Goal: Find specific page/section: Find specific page/section

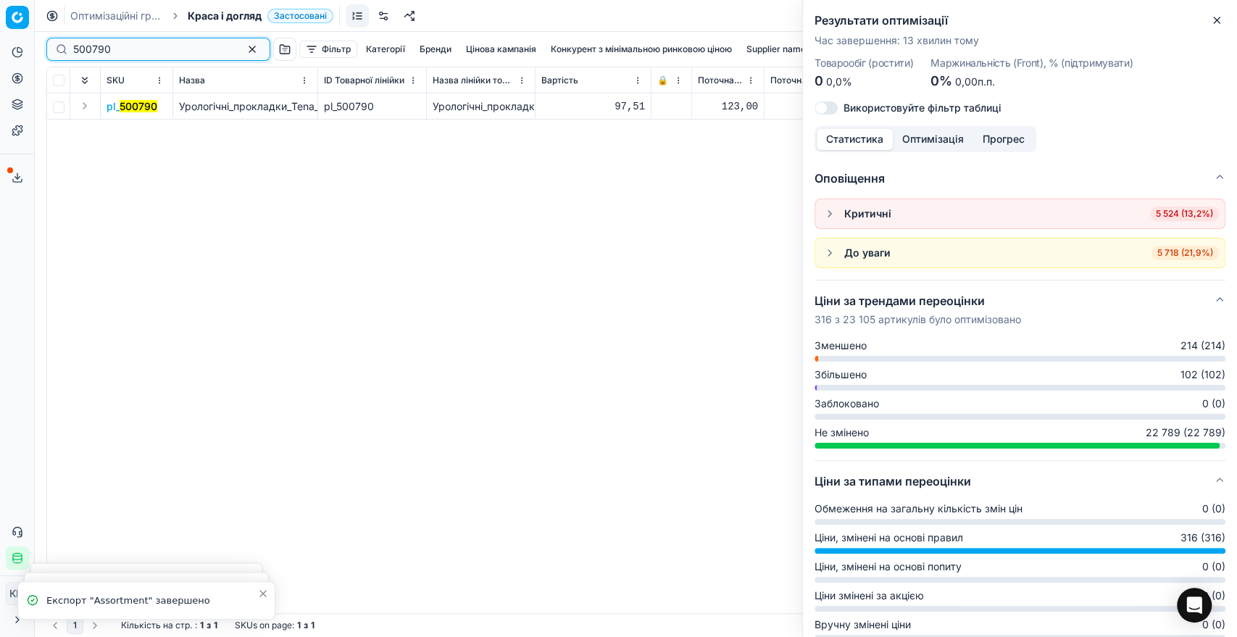
drag, startPoint x: 127, startPoint y: 45, endPoint x: 59, endPoint y: 46, distance: 68.1
click at [59, 46] on div "500790" at bounding box center [158, 49] width 224 height 23
paste input "810676"
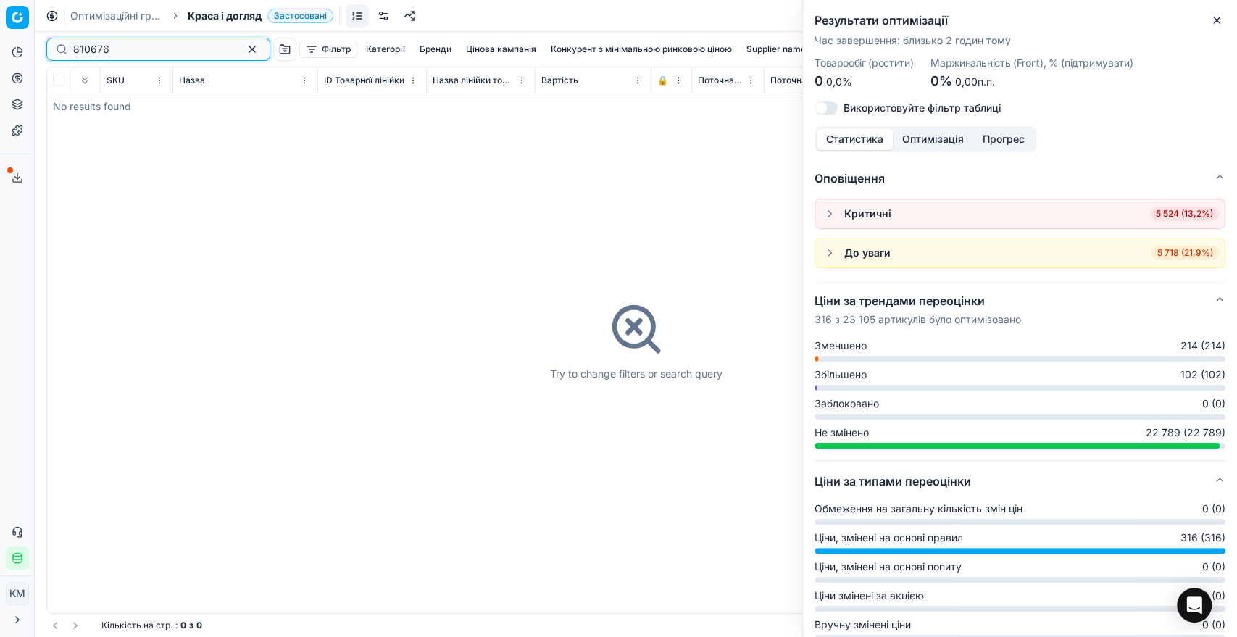
drag, startPoint x: 115, startPoint y: 50, endPoint x: 7, endPoint y: 49, distance: 108.7
click at [7, 49] on div "Pricing platform Аналітика Цінова оптимізація Асортимент продукції Шаблони Серв…" at bounding box center [618, 318] width 1237 height 637
paste input "52400"
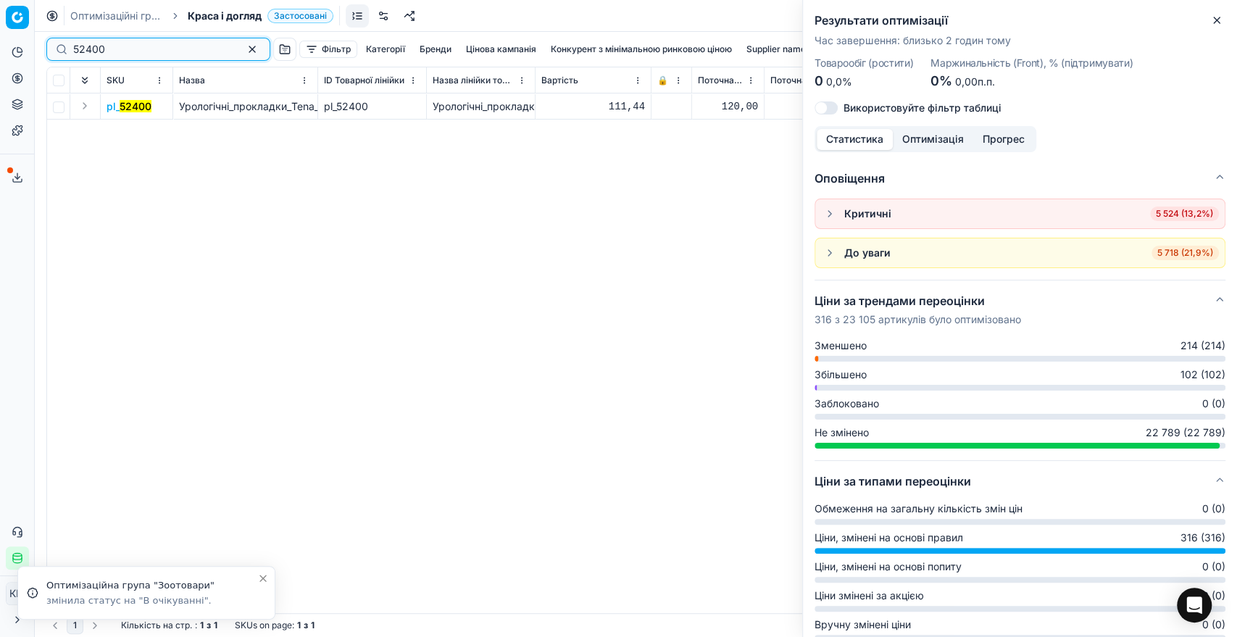
type input "52400"
click at [87, 103] on button "Expand" at bounding box center [84, 105] width 17 height 17
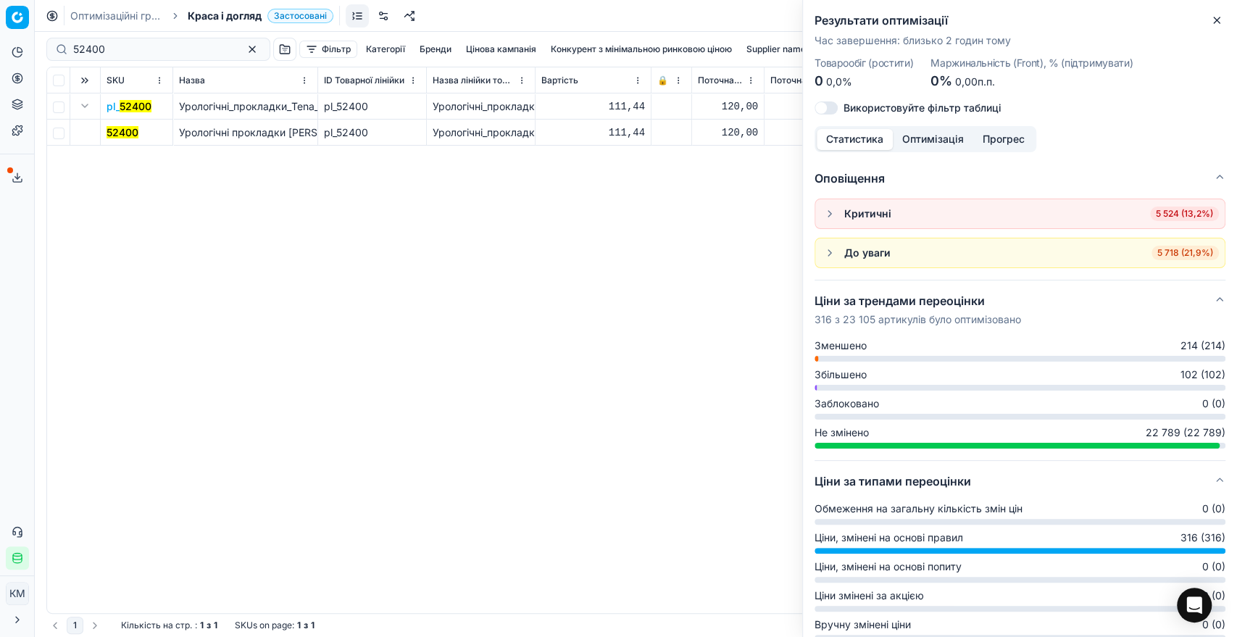
click at [124, 127] on mark "52400" at bounding box center [122, 132] width 32 height 12
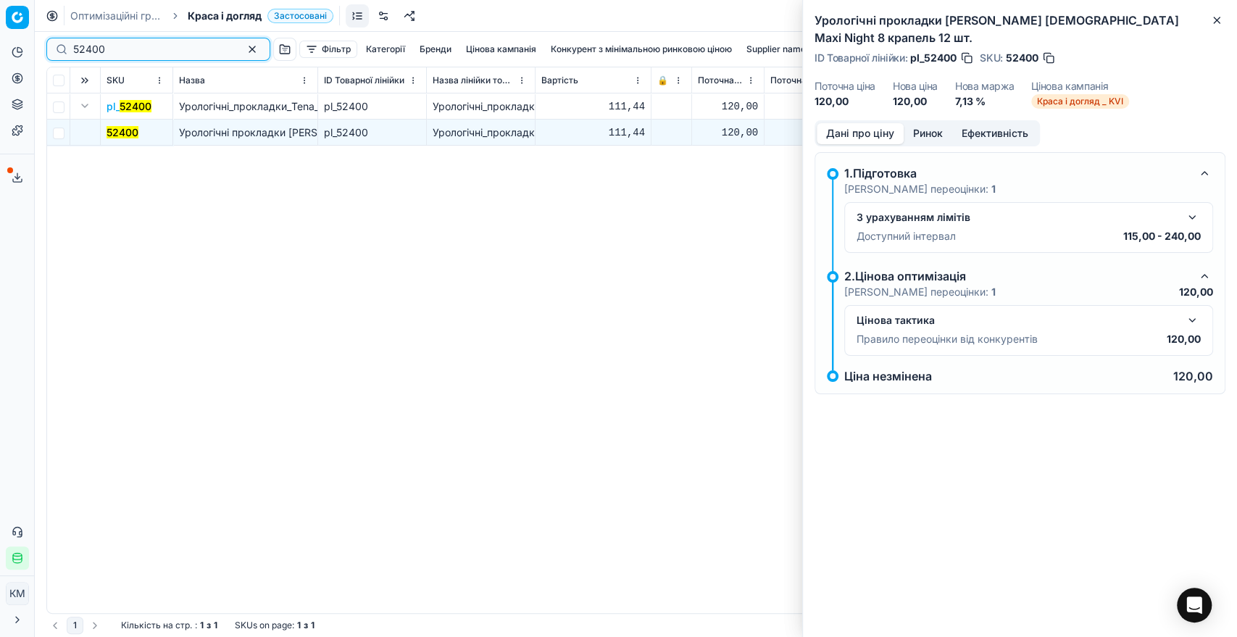
drag, startPoint x: 67, startPoint y: 49, endPoint x: 18, endPoint y: 46, distance: 48.6
click at [18, 46] on div "Pricing platform Аналітика Цінова оптимізація Асортимент продукції Шаблони Серв…" at bounding box center [618, 318] width 1237 height 637
paste input "156203"
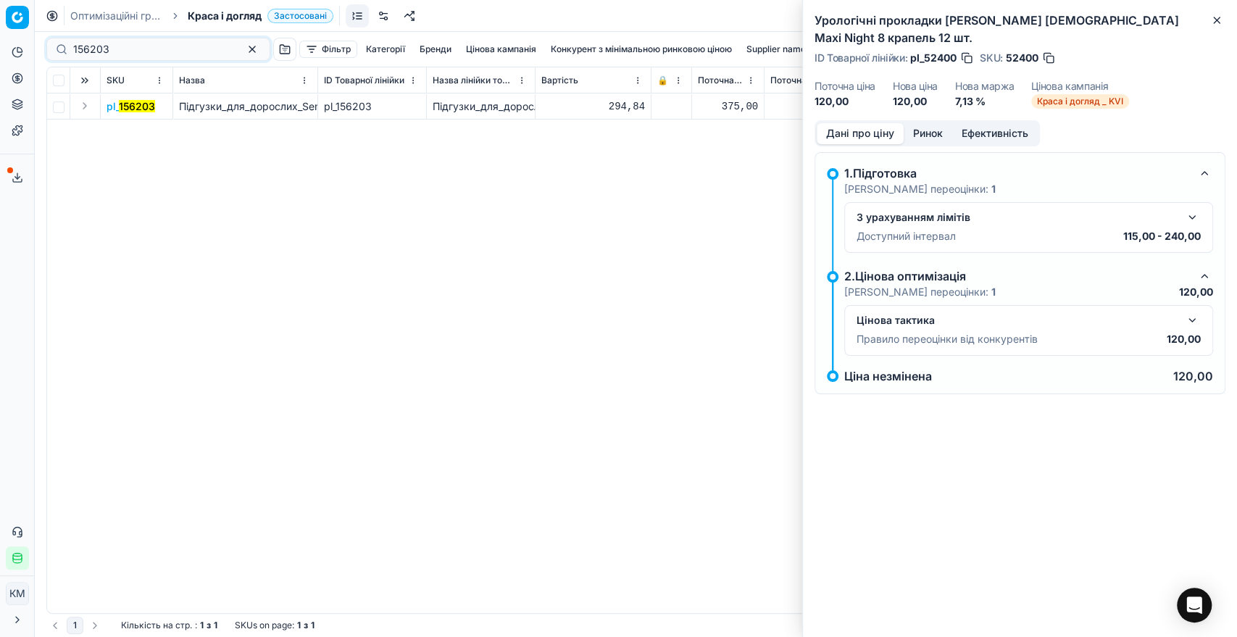
click at [87, 103] on button "Expand" at bounding box center [84, 105] width 17 height 17
click at [132, 129] on mark "156203" at bounding box center [124, 132] width 36 height 12
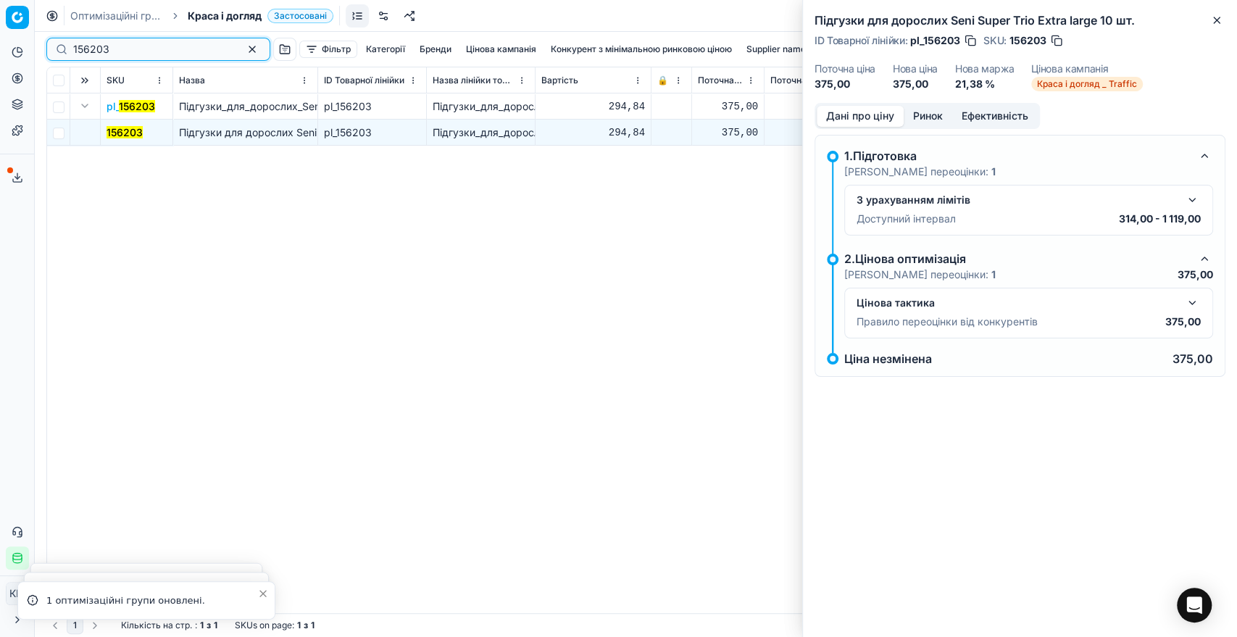
drag, startPoint x: 122, startPoint y: 45, endPoint x: 41, endPoint y: 41, distance: 81.2
click at [41, 41] on div "156203 Фільтр Категорії [PERSON_NAME] кампанія Конкурент з мінімальною ринковою…" at bounding box center [636, 334] width 1202 height 605
paste input "305096"
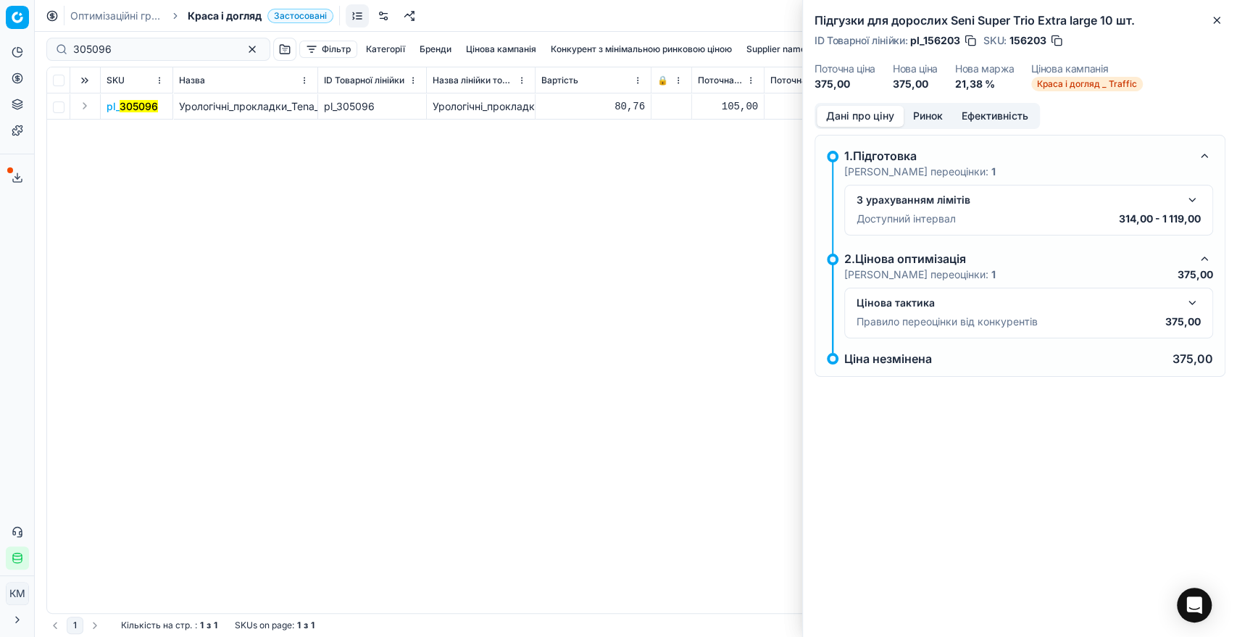
click at [82, 110] on button "Expand" at bounding box center [84, 105] width 17 height 17
click at [128, 127] on mark "305096" at bounding box center [125, 132] width 38 height 12
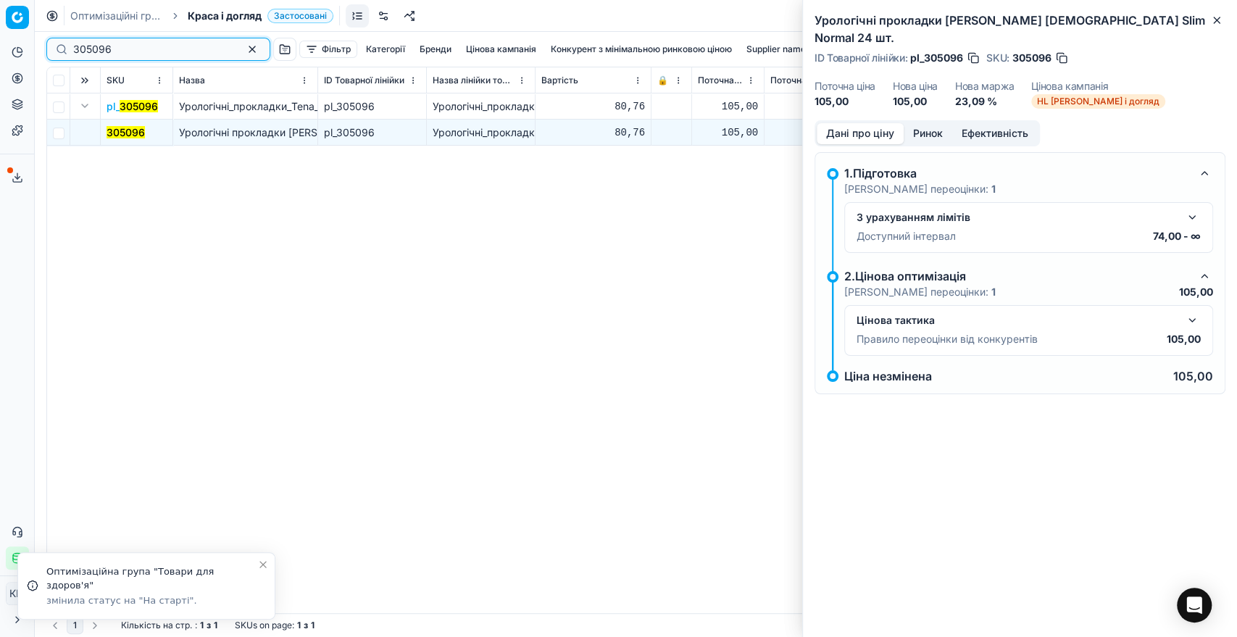
drag, startPoint x: 114, startPoint y: 47, endPoint x: 51, endPoint y: 50, distance: 63.1
click at [51, 50] on div "305096" at bounding box center [158, 49] width 224 height 23
paste input "415560"
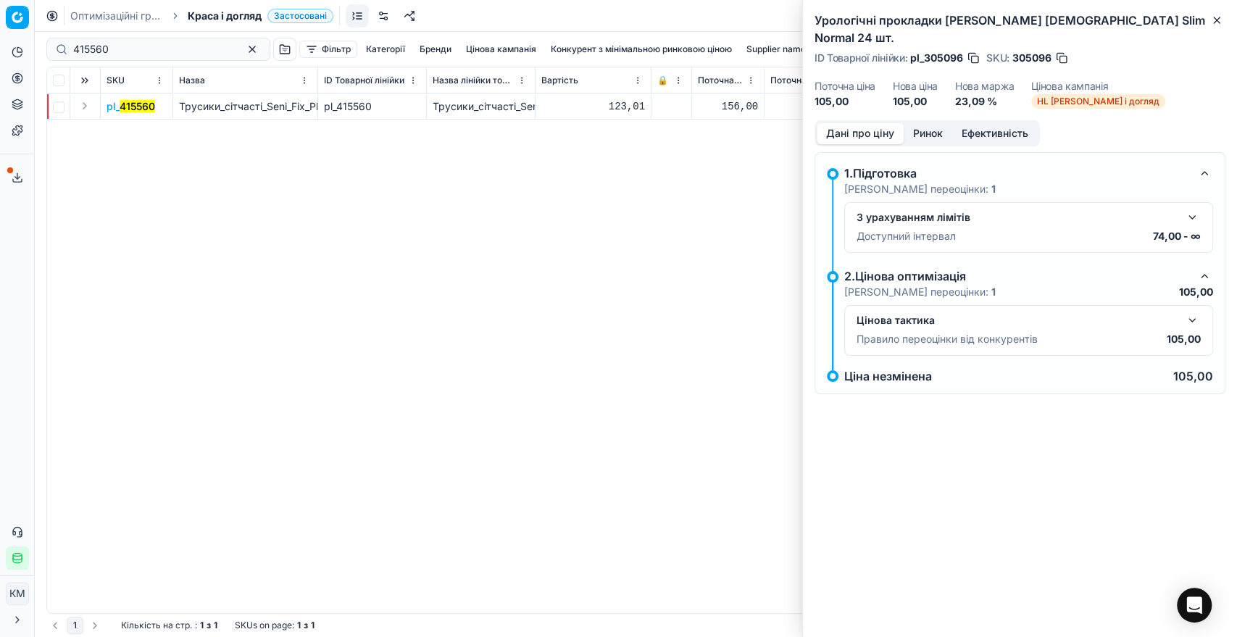
click at [80, 106] on button "Expand" at bounding box center [84, 105] width 17 height 17
click at [130, 138] on span "415560" at bounding box center [123, 132] width 35 height 14
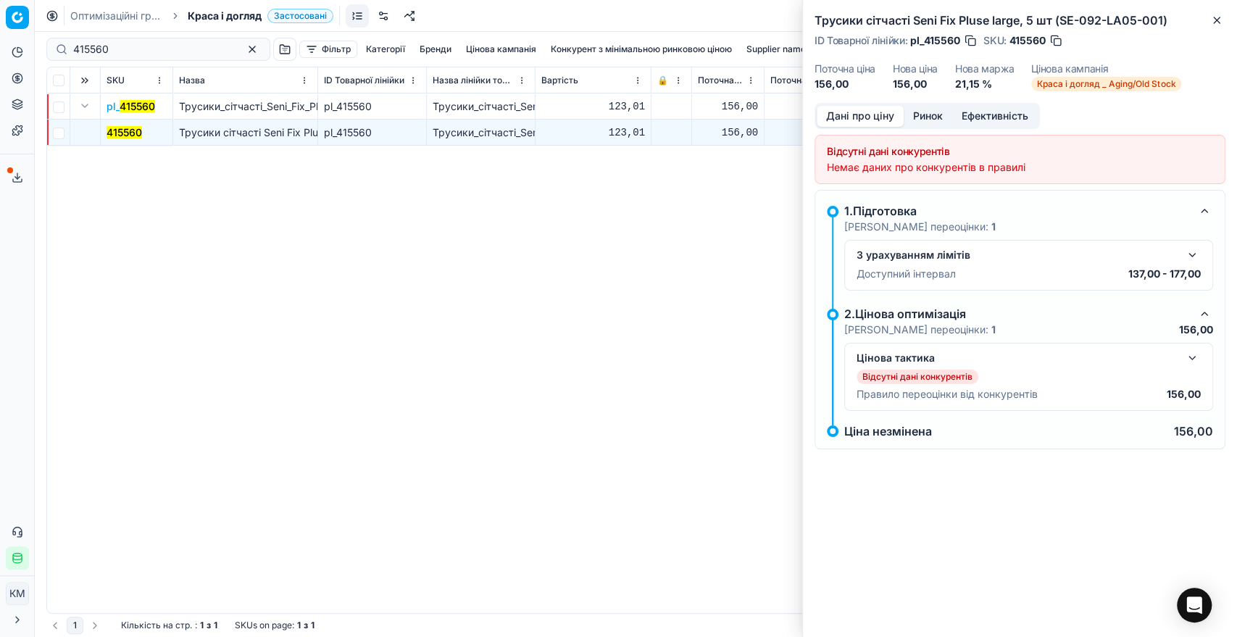
drag, startPoint x: 129, startPoint y: 39, endPoint x: 54, endPoint y: 35, distance: 75.5
click at [54, 35] on div "415560 Фільтр Категорії [PERSON_NAME] кампанія Конкурент з мінімальною ринковою…" at bounding box center [635, 49] width 1179 height 35
click at [58, 39] on div "415560" at bounding box center [158, 49] width 224 height 23
paste input "534693"
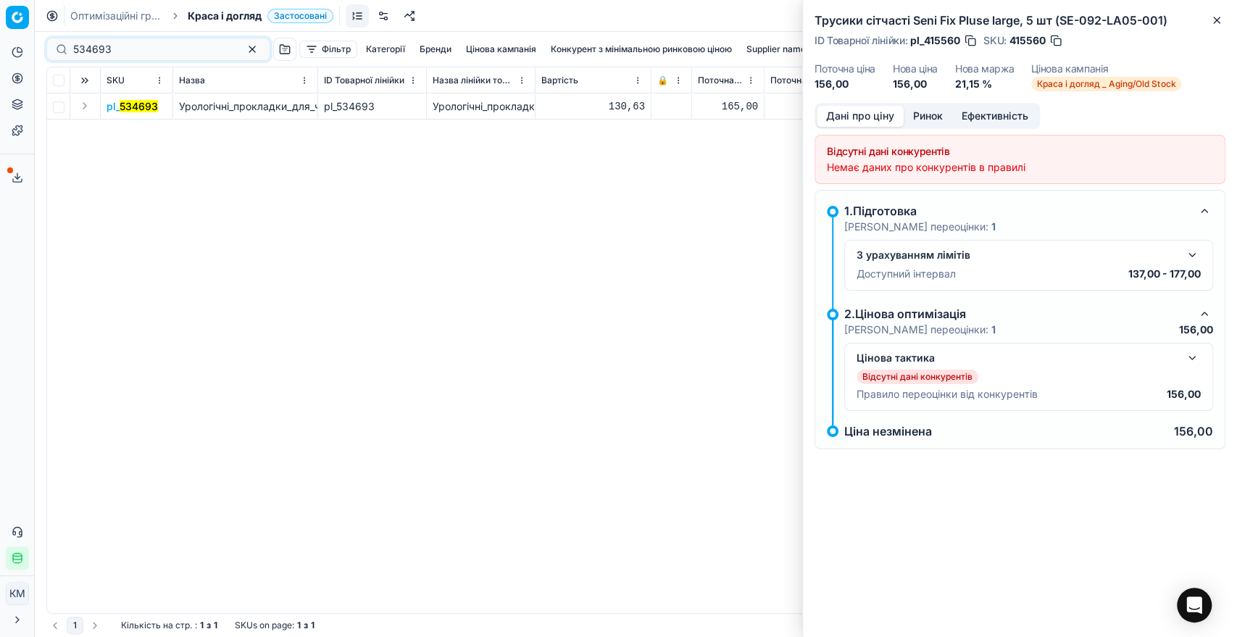
click at [87, 106] on button "Expand" at bounding box center [84, 105] width 17 height 17
click at [125, 127] on mark "534693" at bounding box center [125, 132] width 38 height 12
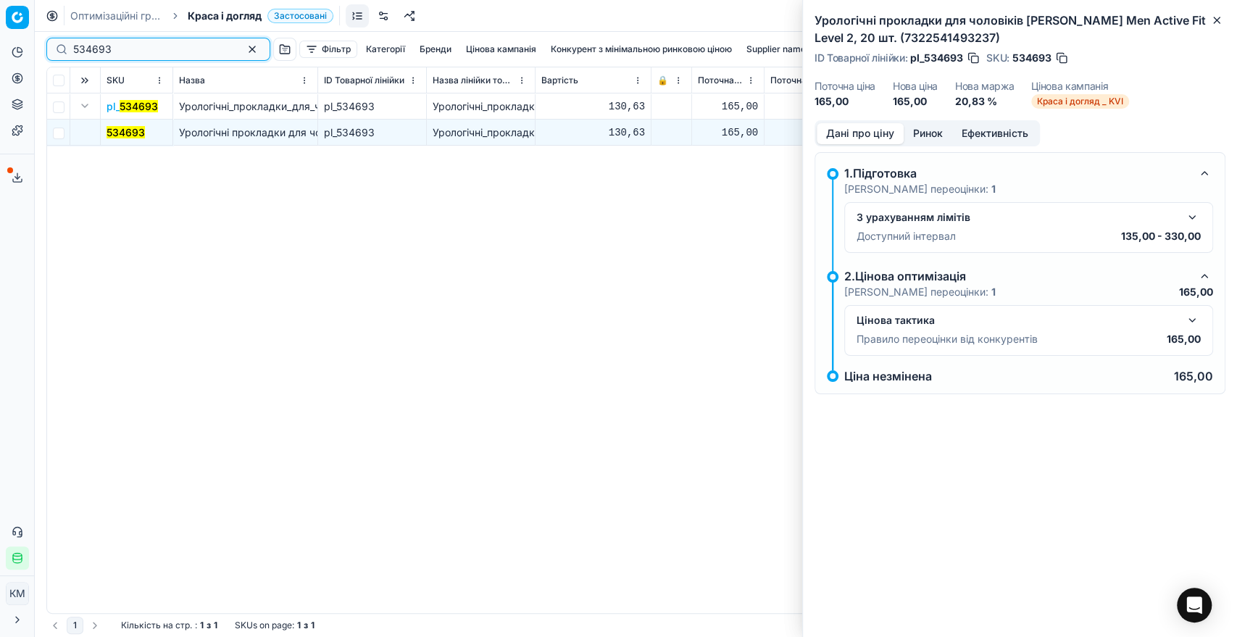
drag, startPoint x: 127, startPoint y: 49, endPoint x: 57, endPoint y: 47, distance: 71.0
click at [57, 47] on div "534693" at bounding box center [158, 49] width 224 height 23
paste input "695214"
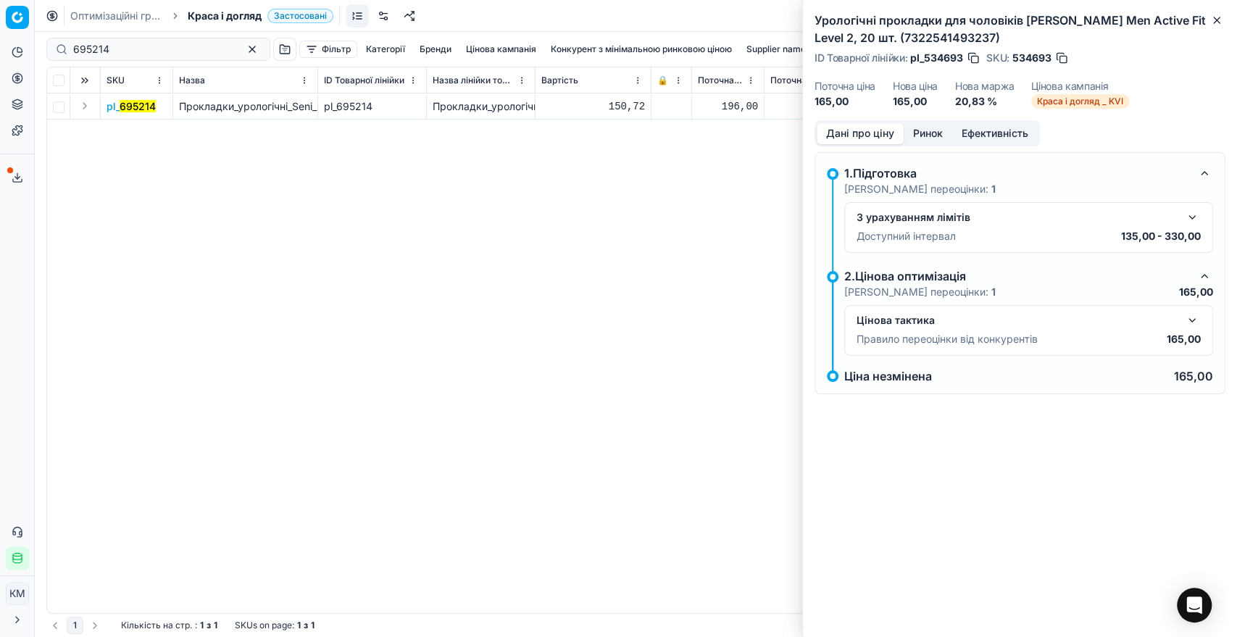
click at [84, 107] on button "Expand" at bounding box center [84, 105] width 17 height 17
click at [135, 130] on mark "695214" at bounding box center [124, 132] width 36 height 12
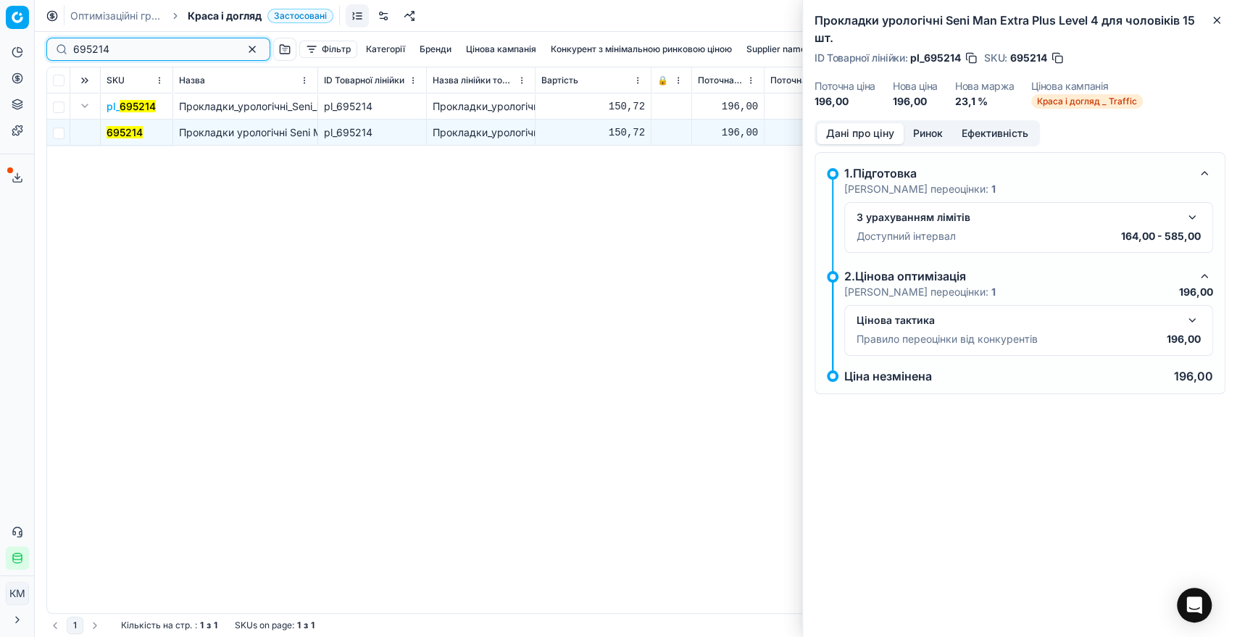
drag, startPoint x: 115, startPoint y: 50, endPoint x: 57, endPoint y: 48, distance: 58.0
click at [57, 48] on div "695214" at bounding box center [158, 49] width 224 height 23
paste input "5"
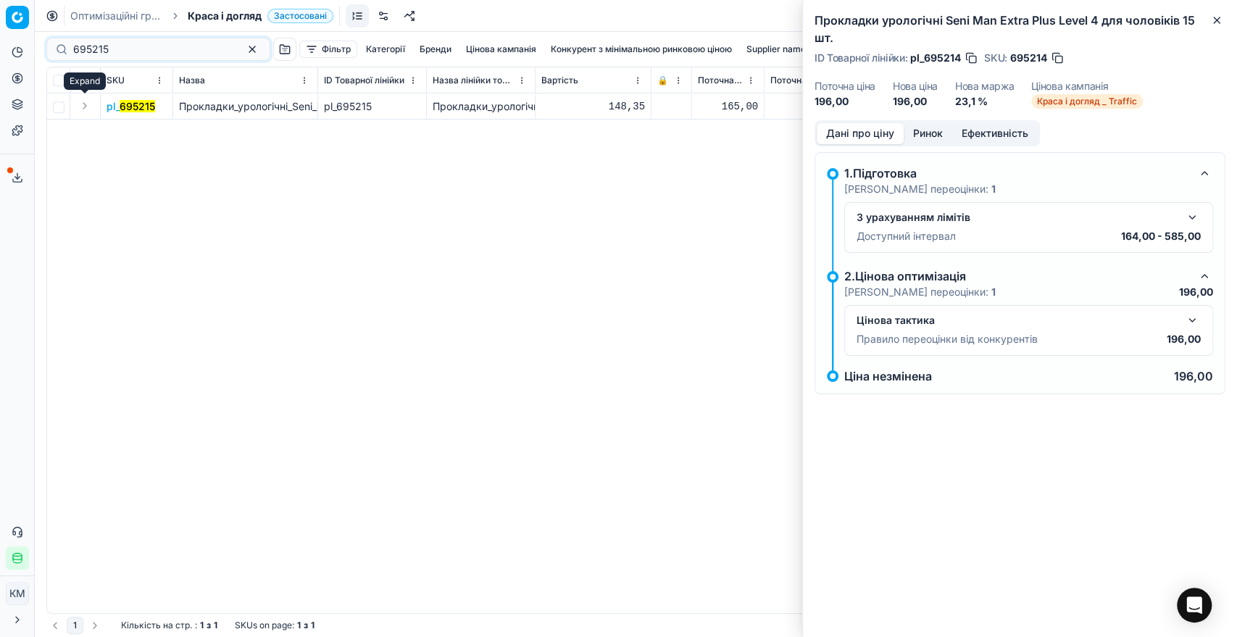
click at [81, 111] on button "Expand" at bounding box center [84, 105] width 17 height 17
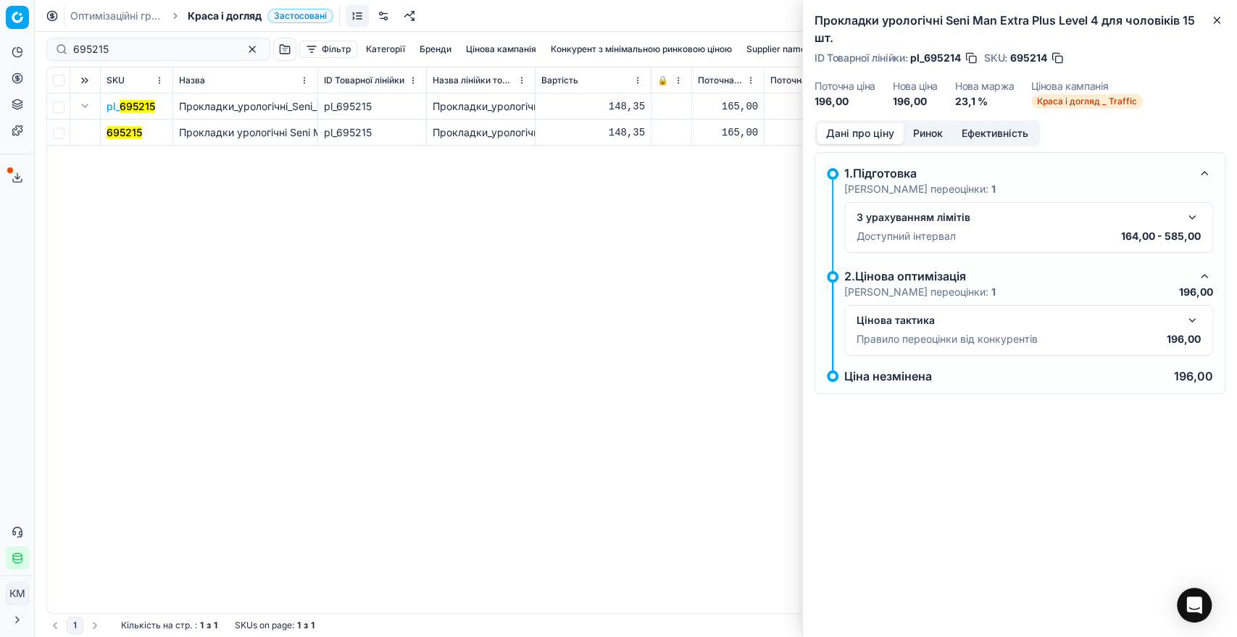
click at [134, 130] on mark "695215" at bounding box center [123, 132] width 35 height 12
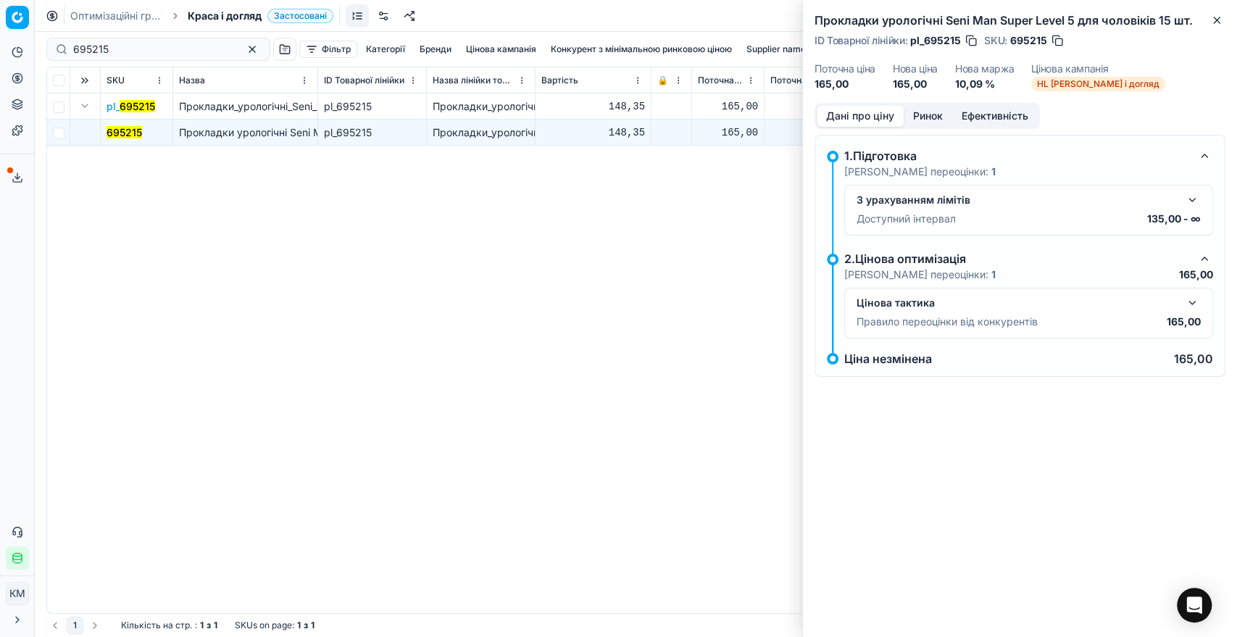
click at [1186, 304] on button "button" at bounding box center [1191, 302] width 17 height 17
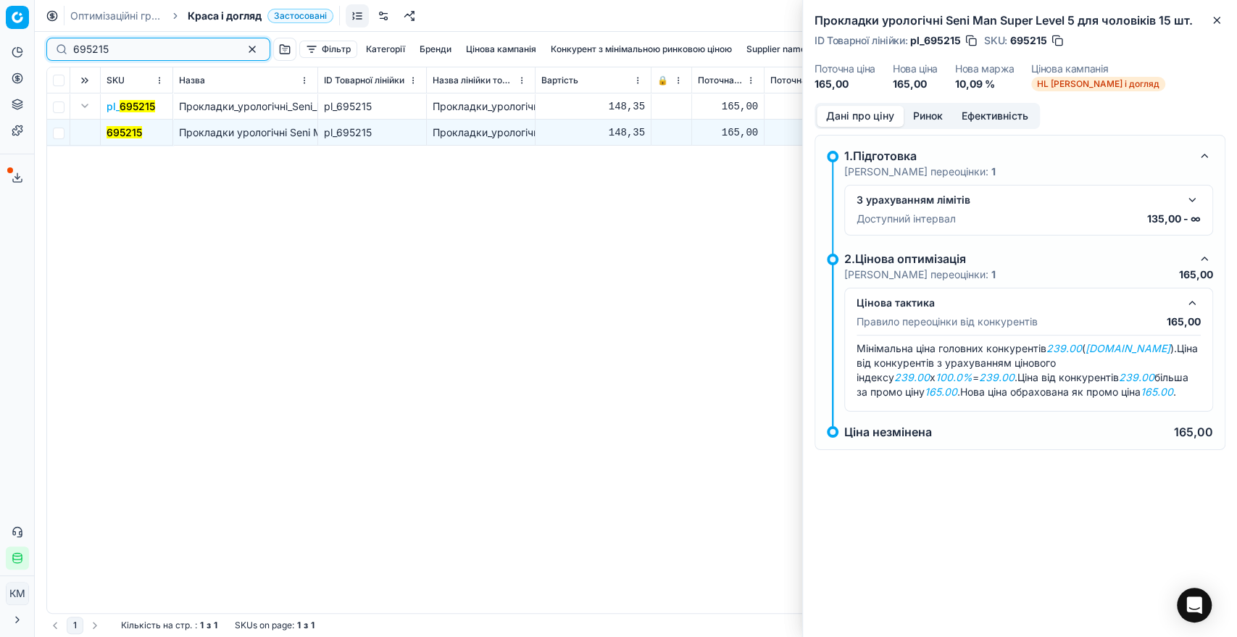
drag, startPoint x: 133, startPoint y: 54, endPoint x: 72, endPoint y: 52, distance: 60.9
click at [72, 52] on div "695215" at bounding box center [158, 49] width 224 height 23
paste input "500790"
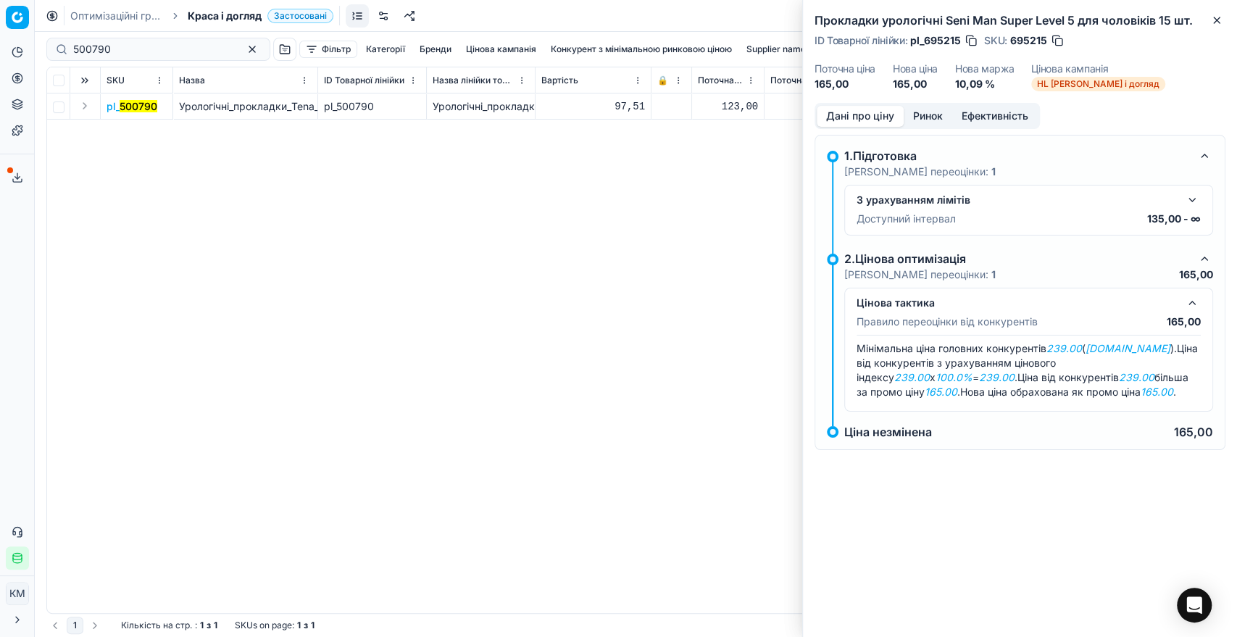
click at [85, 107] on button "Expand" at bounding box center [84, 105] width 17 height 17
click at [121, 132] on mark "500790" at bounding box center [125, 132] width 38 height 12
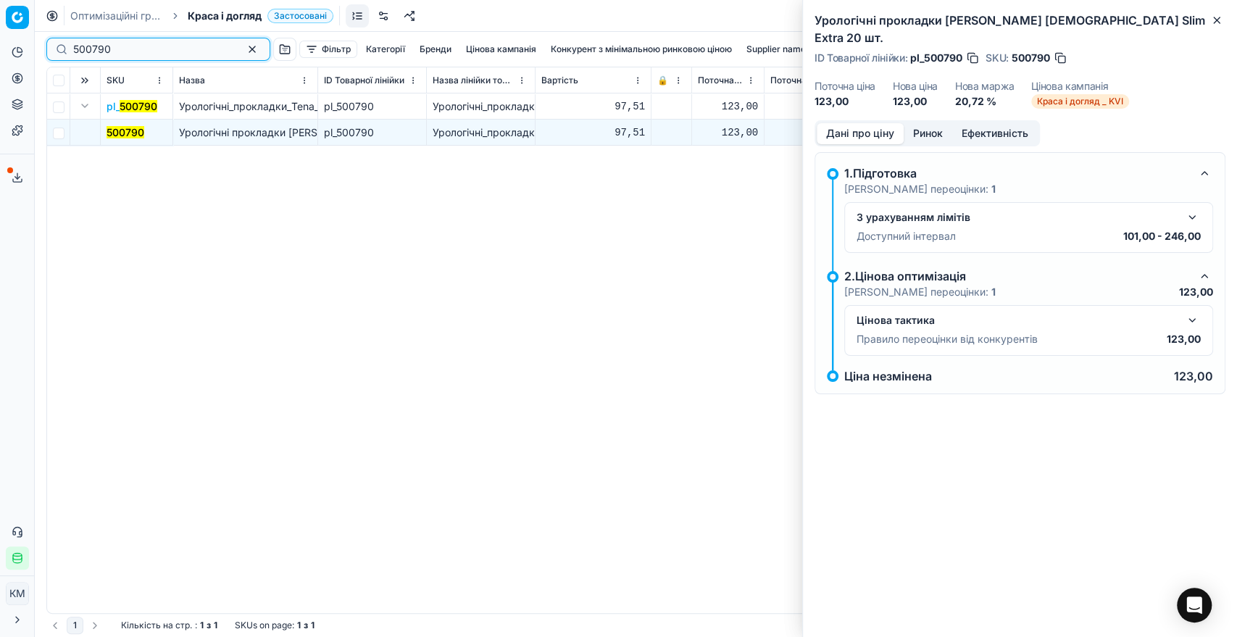
click at [67, 54] on div "500790" at bounding box center [158, 49] width 224 height 23
paste input "31422"
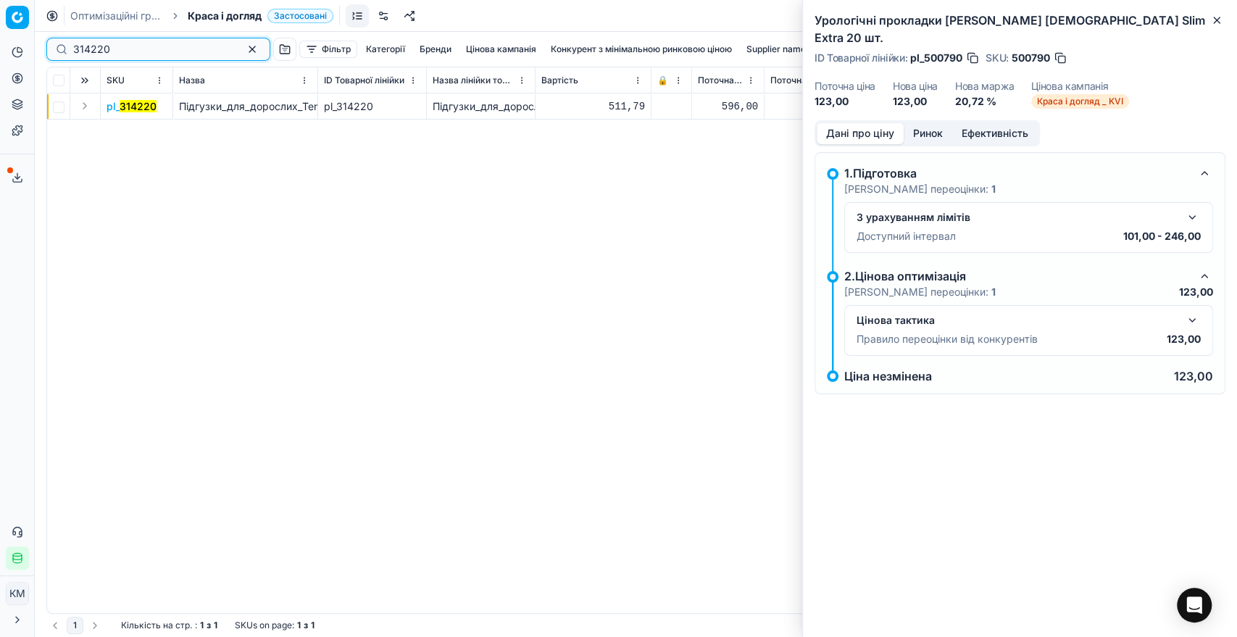
type input "314220"
click at [83, 105] on button "Expand" at bounding box center [84, 105] width 17 height 17
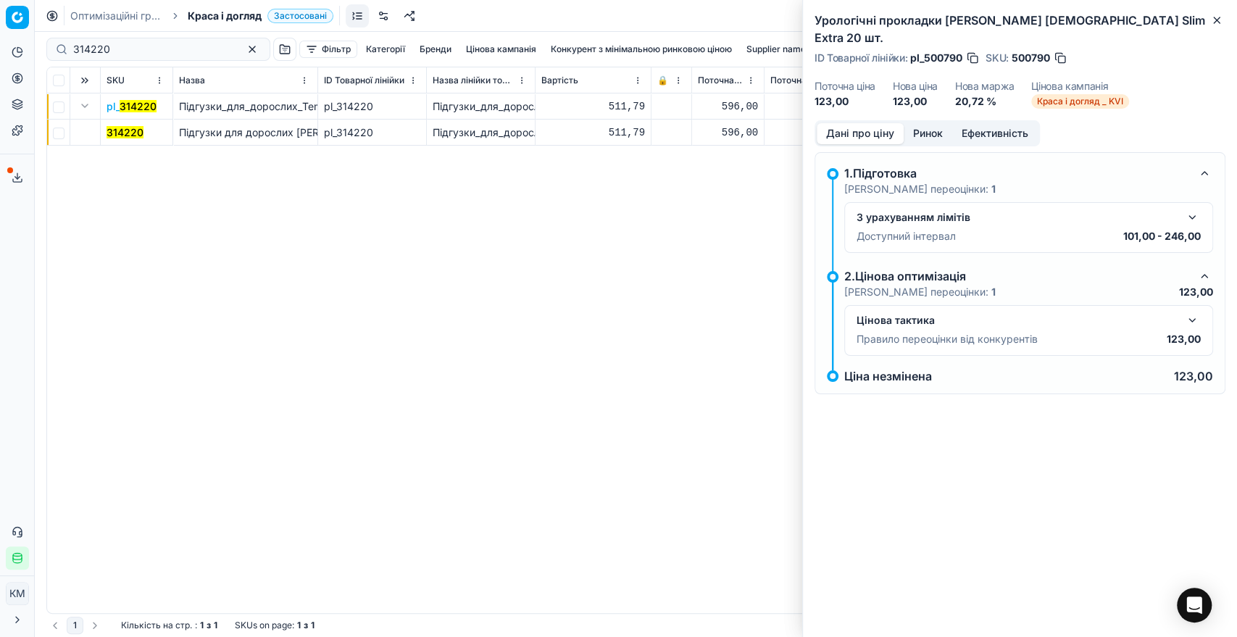
click at [118, 136] on mark "314220" at bounding box center [124, 132] width 37 height 12
